Goal: Information Seeking & Learning: Learn about a topic

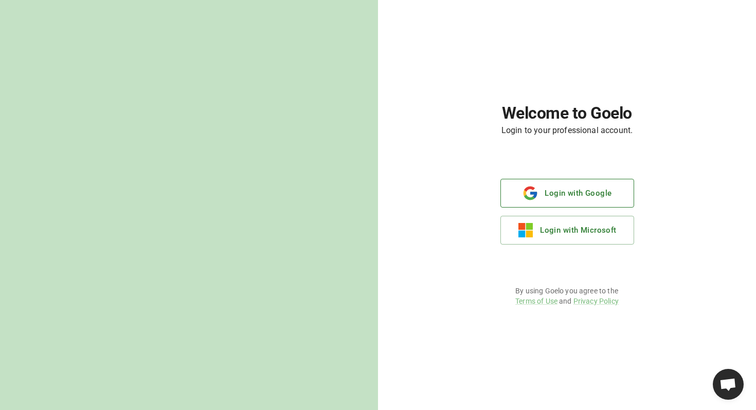
click at [552, 188] on button "Login with Google" at bounding box center [567, 193] width 134 height 29
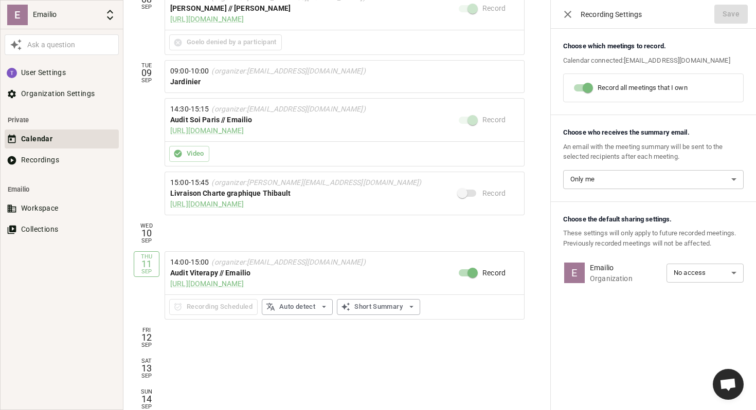
scroll to position [107, 0]
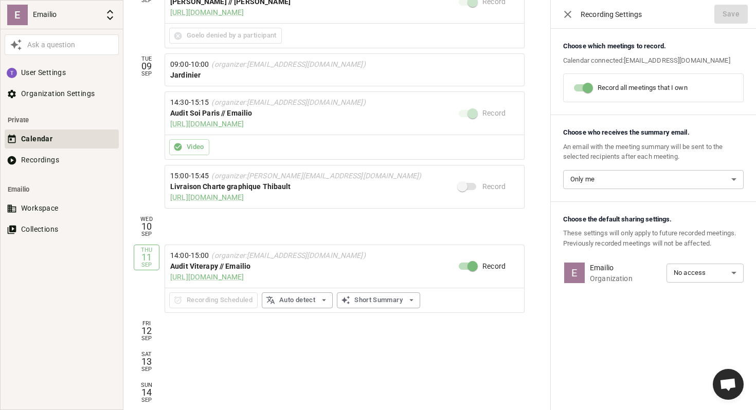
click at [300, 265] on div "Audit Viterapy // Emailio" at bounding box center [314, 266] width 288 height 11
click at [64, 162] on button "Recordings" at bounding box center [62, 160] width 114 height 19
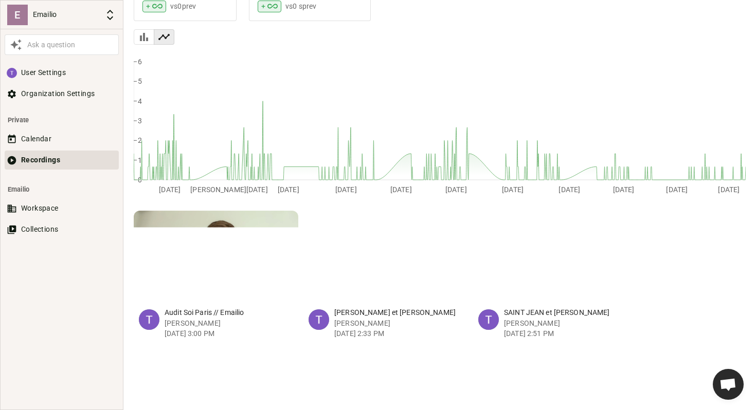
scroll to position [222, 0]
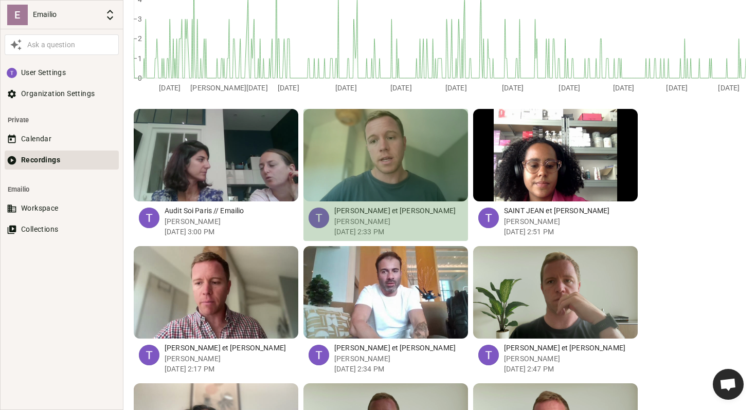
click at [443, 157] on div "button" at bounding box center [440, 155] width 10 height 93
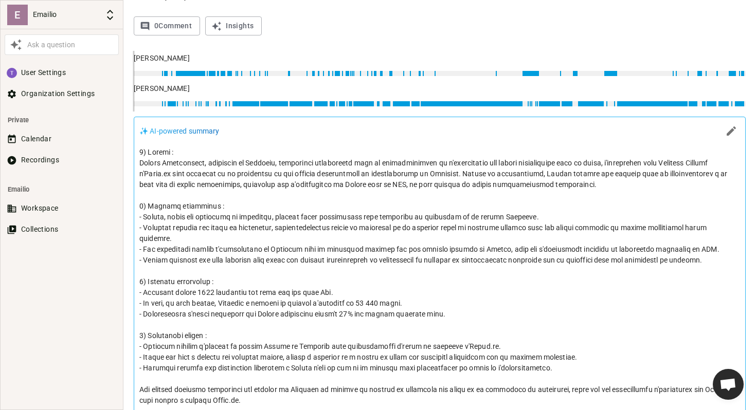
scroll to position [353, 0]
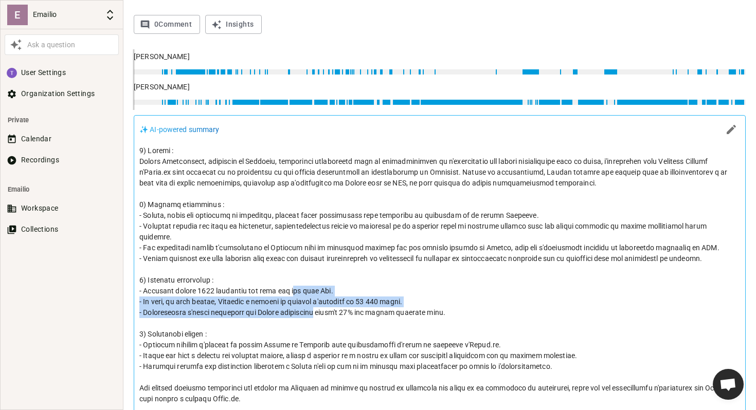
drag, startPoint x: 311, startPoint y: 314, endPoint x: 276, endPoint y: 287, distance: 44.3
click at [276, 287] on p at bounding box center [439, 275] width 601 height 259
drag, startPoint x: 265, startPoint y: 281, endPoint x: 296, endPoint y: 315, distance: 46.2
click at [296, 314] on p at bounding box center [439, 275] width 601 height 259
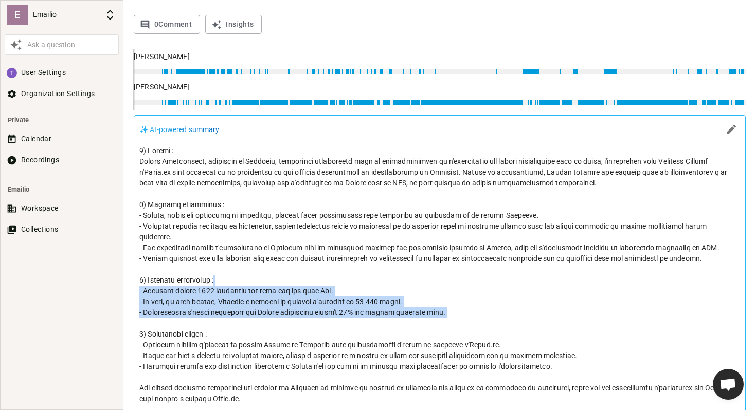
drag, startPoint x: 297, startPoint y: 318, endPoint x: 266, endPoint y: 284, distance: 46.6
click at [266, 284] on p at bounding box center [439, 275] width 601 height 259
drag, startPoint x: 266, startPoint y: 284, endPoint x: 297, endPoint y: 314, distance: 43.3
click at [297, 314] on p at bounding box center [439, 275] width 601 height 259
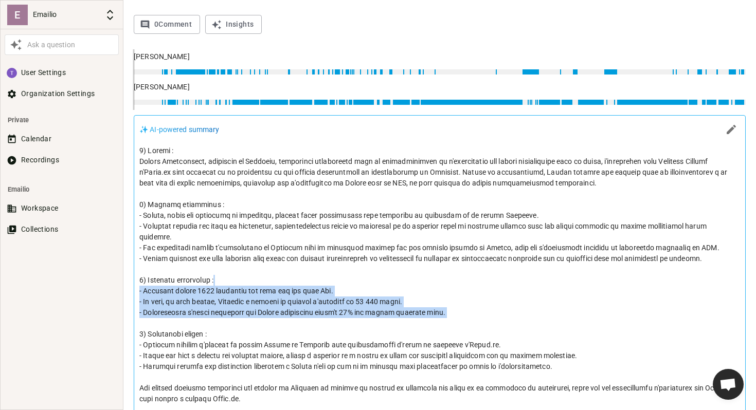
drag, startPoint x: 300, startPoint y: 325, endPoint x: 262, endPoint y: 276, distance: 62.3
click at [263, 277] on p at bounding box center [439, 275] width 601 height 259
click at [262, 276] on p at bounding box center [439, 275] width 601 height 259
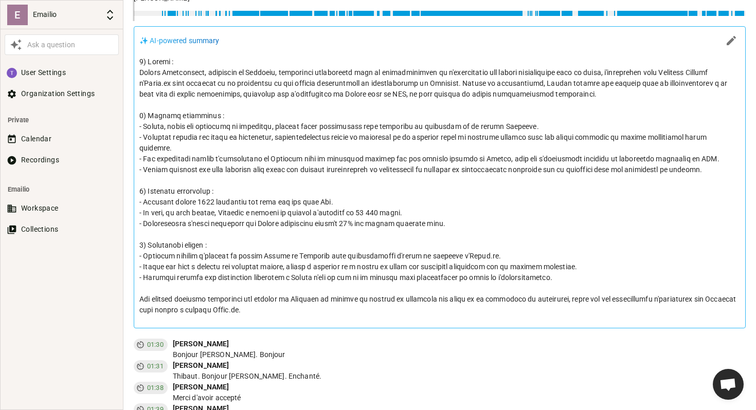
scroll to position [452, 0]
